Goal: Information Seeking & Learning: Check status

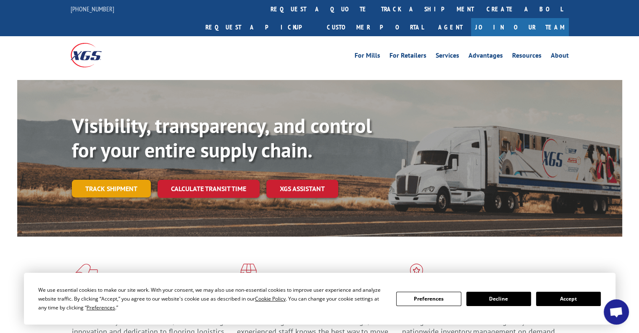
click at [92, 180] on link "Track shipment" at bounding box center [111, 189] width 79 height 18
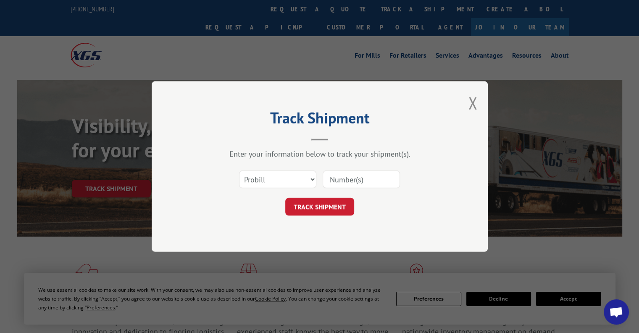
click at [266, 163] on div "Enter your information below to track your shipment(s). Select category... Prob…" at bounding box center [320, 182] width 252 height 66
click at [268, 175] on select "Select category... Probill BOL PO" at bounding box center [277, 179] width 77 height 18
select select "po"
click at [239, 170] on select "Select category... Probill BOL PO" at bounding box center [277, 179] width 77 height 18
click at [339, 185] on input at bounding box center [361, 179] width 77 height 18
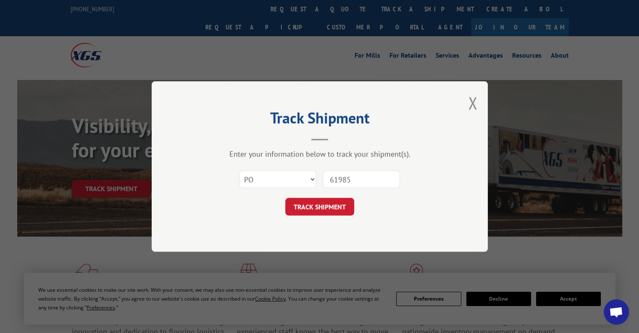
type input "61985"
click at [326, 193] on form "Select category... Probill BOL PO 61985 TRACK SHIPMENT" at bounding box center [320, 190] width 252 height 50
click at [329, 205] on button "TRACK SHIPMENT" at bounding box center [319, 207] width 69 height 18
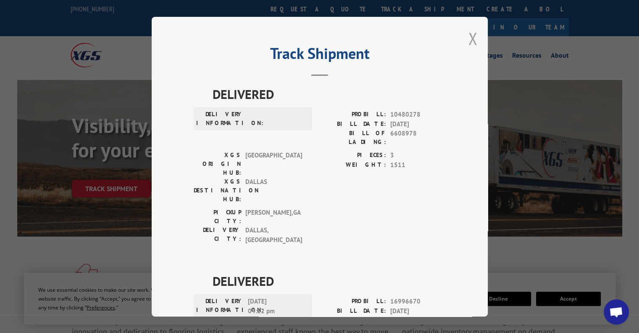
click at [473, 34] on button "Close modal" at bounding box center [472, 38] width 9 height 22
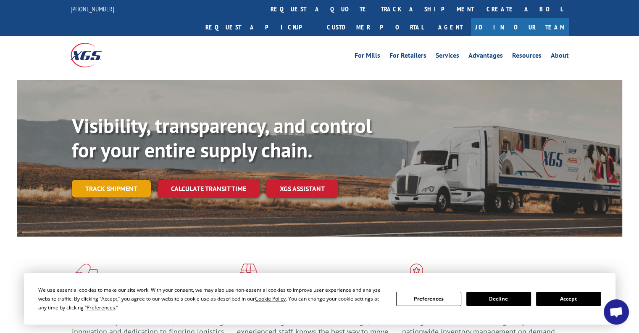
click at [120, 180] on link "Track shipment" at bounding box center [111, 189] width 79 height 18
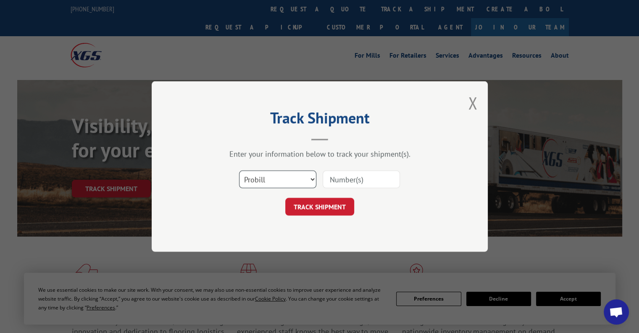
click at [274, 174] on select "Select category... Probill BOL PO" at bounding box center [277, 179] width 77 height 18
select select "po"
click at [239, 170] on select "Select category... Probill BOL PO" at bounding box center [277, 179] width 77 height 18
click at [361, 181] on input at bounding box center [361, 179] width 77 height 18
type input "61747"
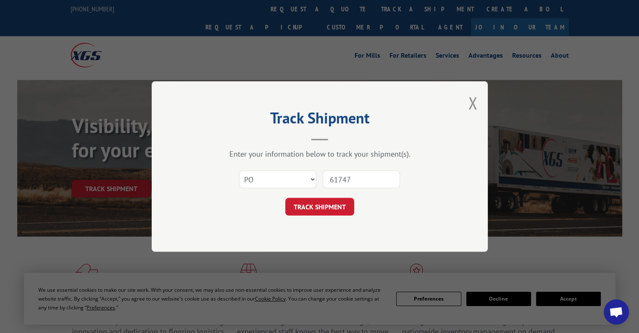
click at [314, 231] on div "Track Shipment Enter your information below to track your shipment(s). Select c…" at bounding box center [320, 166] width 336 height 170
click at [308, 215] on button "TRACK SHIPMENT" at bounding box center [319, 207] width 69 height 18
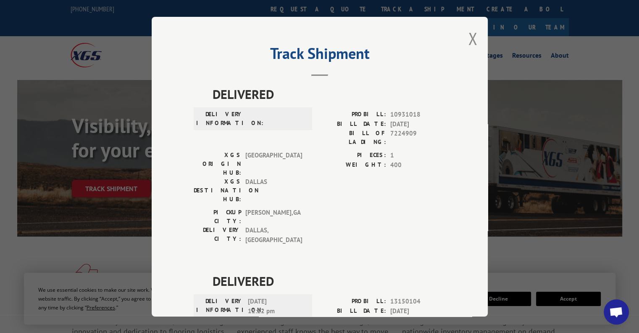
scroll to position [77, 0]
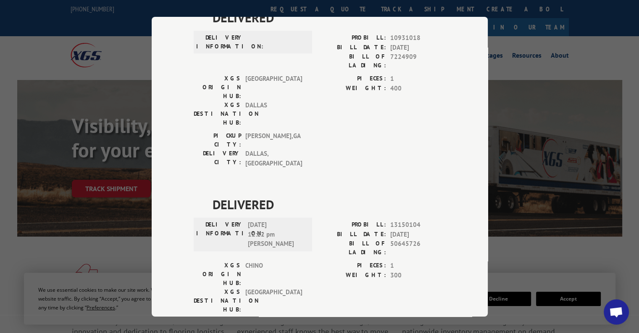
click at [533, 104] on div "Track Shipment DELIVERED DELIVERY INFORMATION: PROBILL: 10931018 BILL DATE: [DA…" at bounding box center [319, 166] width 639 height 333
click at [576, 81] on div "Track Shipment DELIVERED DELIVERY INFORMATION: PROBILL: 10931018 BILL DATE: [DA…" at bounding box center [319, 166] width 639 height 333
